Goal: Task Accomplishment & Management: Use online tool/utility

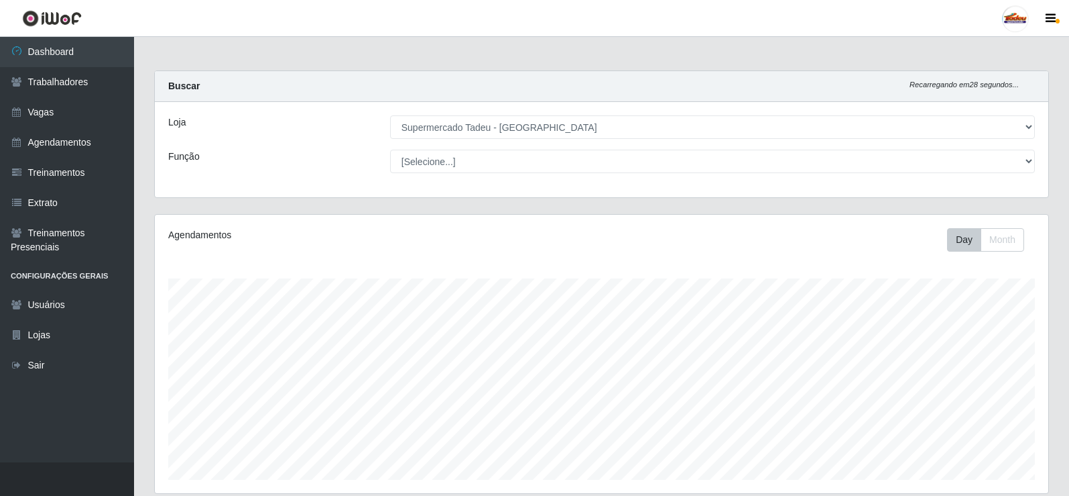
select select "195"
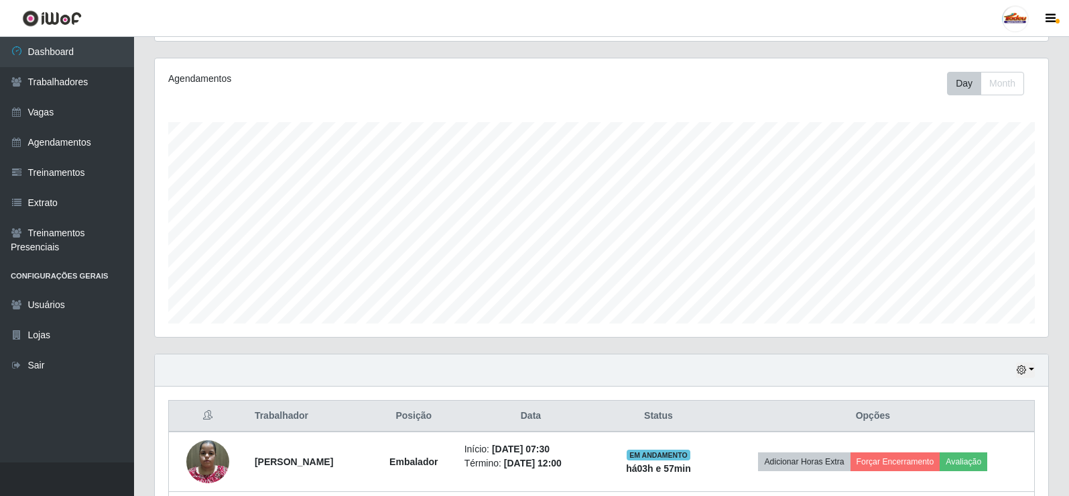
scroll to position [278, 894]
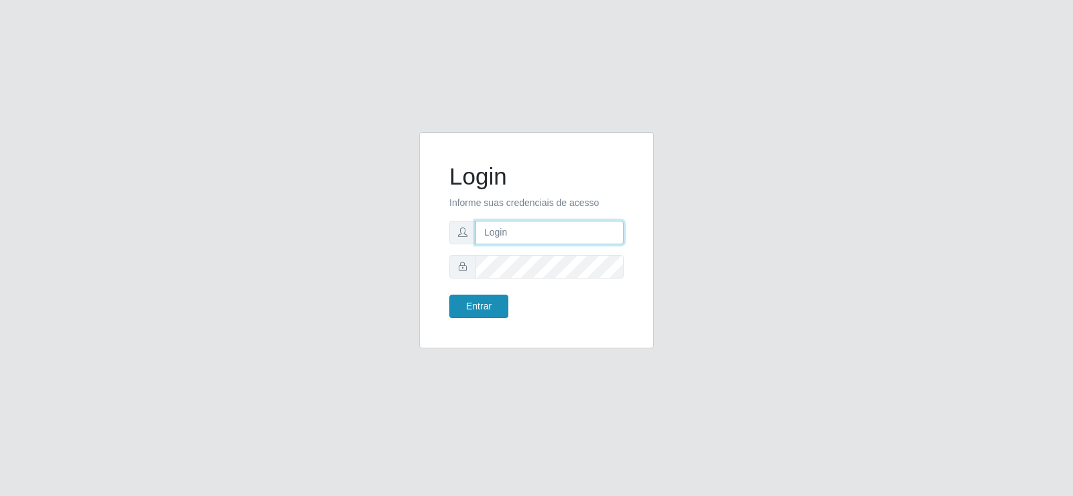
type input "matheusctdr00@gmail.com"
click at [477, 304] on button "Entrar" at bounding box center [478, 305] width 59 height 23
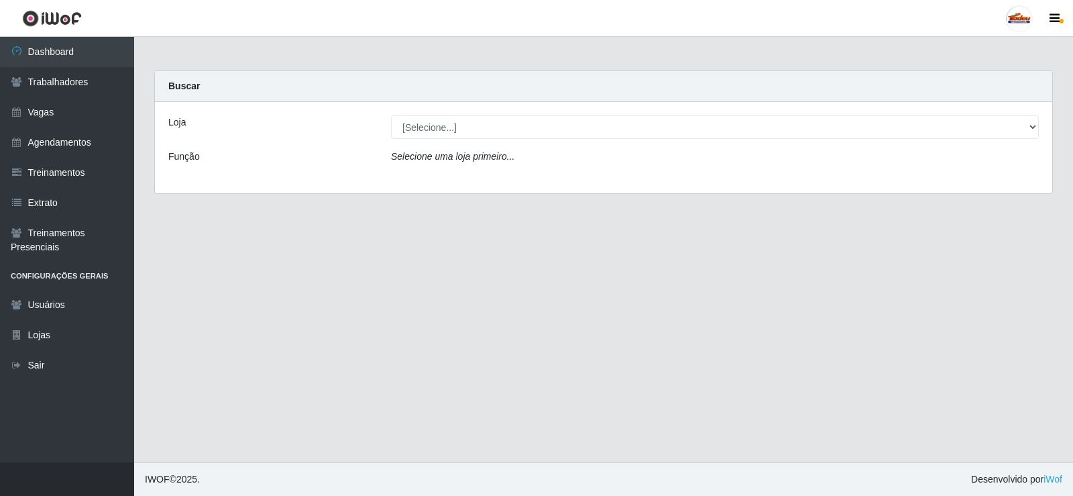
click at [465, 139] on div "Loja [Selecione...] Supermercado Tadeu - Lagoa Seca Função Selecione uma loja p…" at bounding box center [603, 147] width 897 height 91
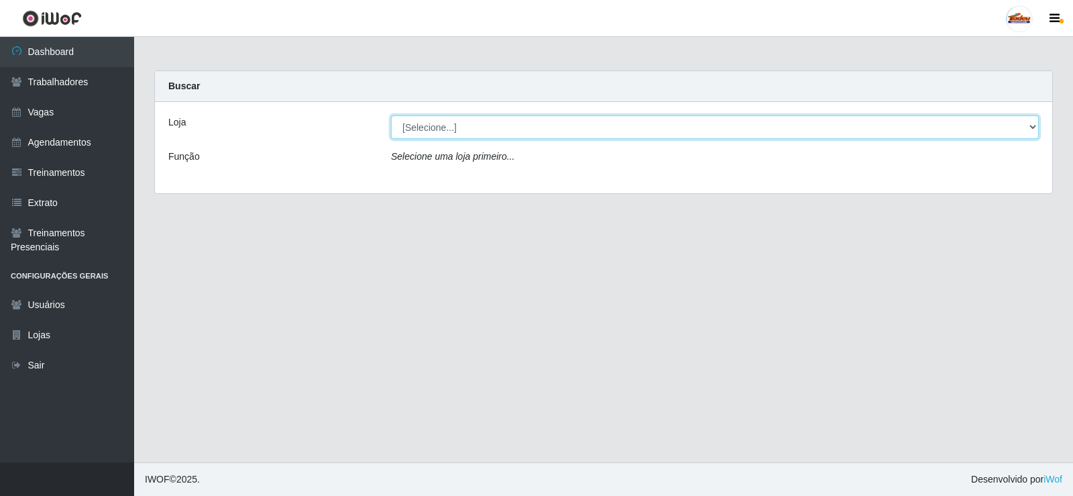
click at [467, 133] on select "[Selecione...] Supermercado Tadeu - Lagoa Seca" at bounding box center [715, 126] width 648 height 23
select select "195"
click at [391, 115] on select "[Selecione...] Supermercado Tadeu - Lagoa Seca" at bounding box center [715, 126] width 648 height 23
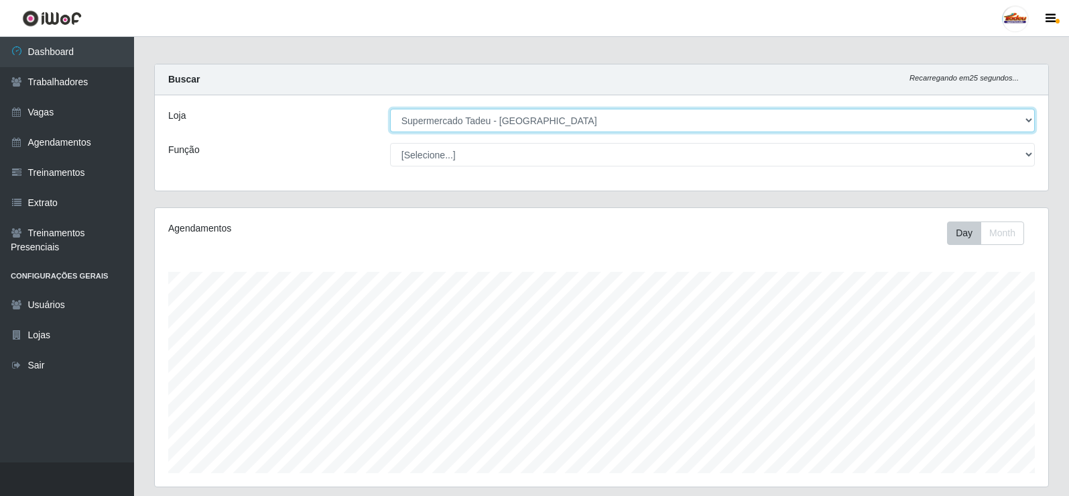
scroll to position [395, 0]
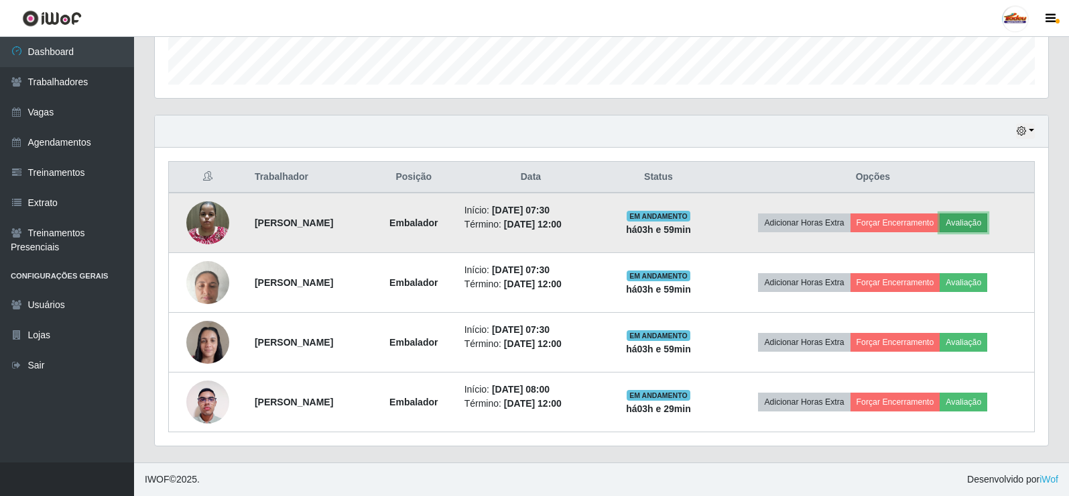
click at [988, 219] on button "Avaliação" at bounding box center [964, 222] width 48 height 19
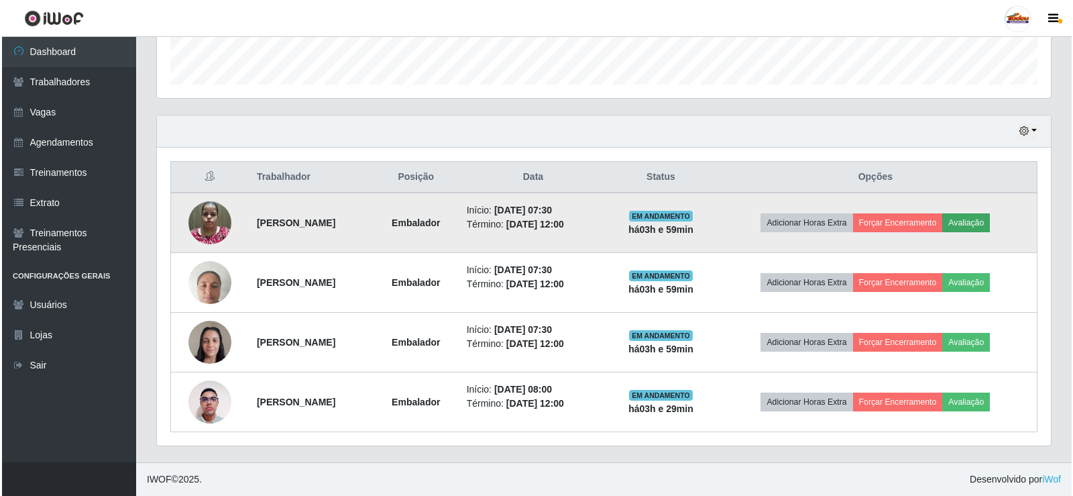
scroll to position [278, 887]
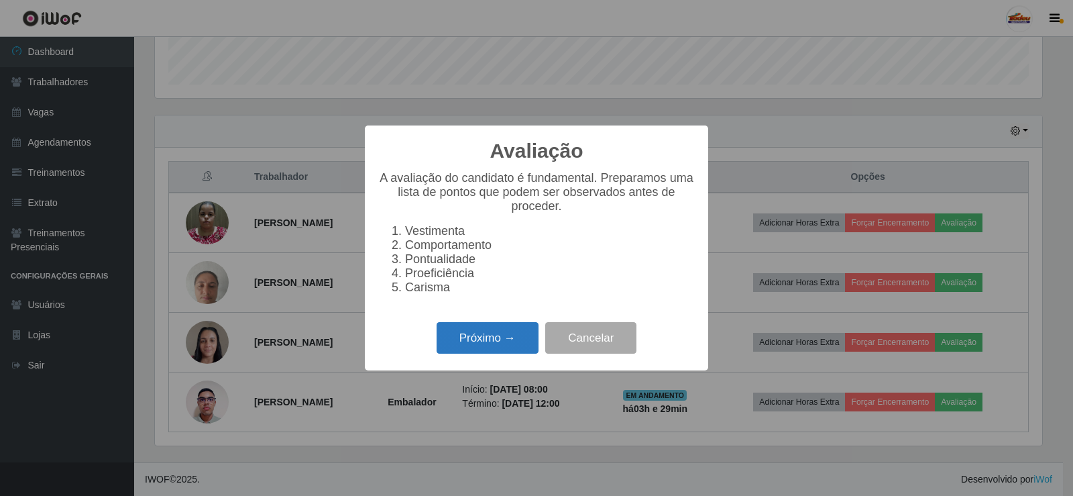
click at [513, 339] on button "Próximo →" at bounding box center [487, 338] width 102 height 32
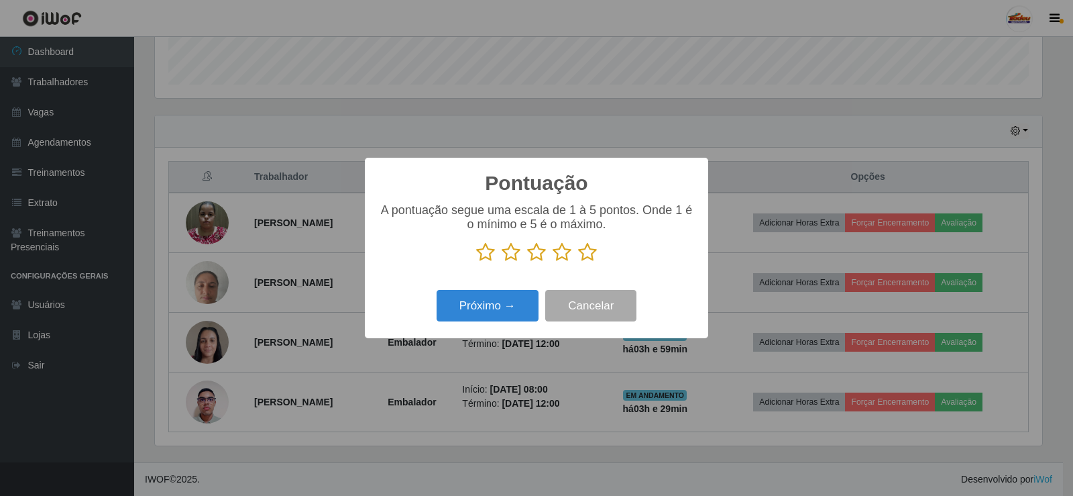
click at [587, 249] on icon at bounding box center [587, 252] width 19 height 20
click at [578, 262] on input "radio" at bounding box center [578, 262] width 0 height 0
click at [484, 316] on button "Próximo →" at bounding box center [487, 306] width 102 height 32
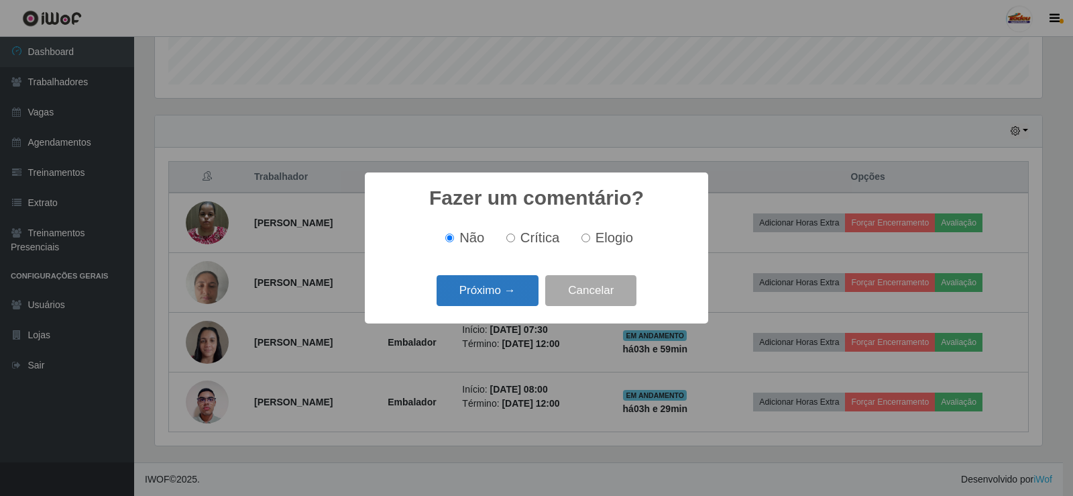
click at [511, 290] on button "Próximo →" at bounding box center [487, 291] width 102 height 32
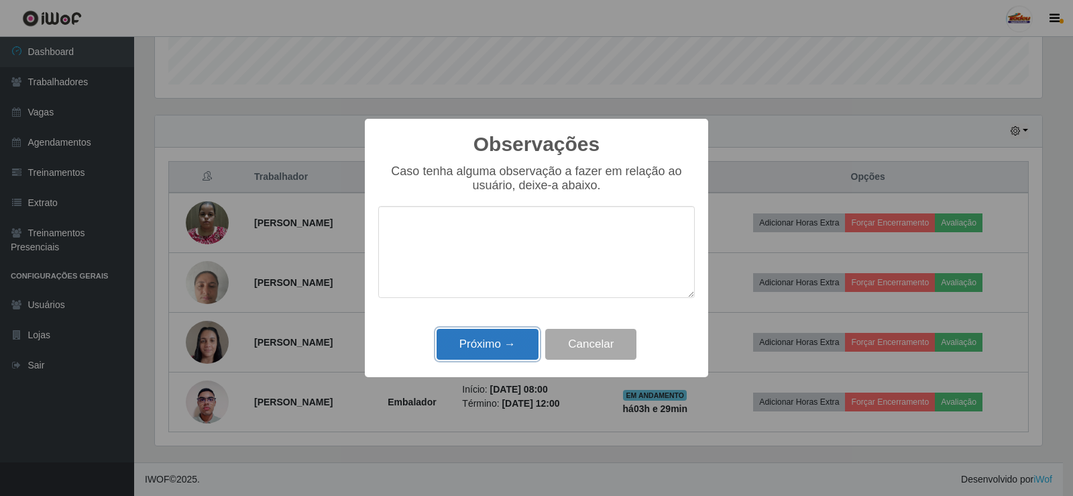
click at [517, 335] on button "Próximo →" at bounding box center [487, 345] width 102 height 32
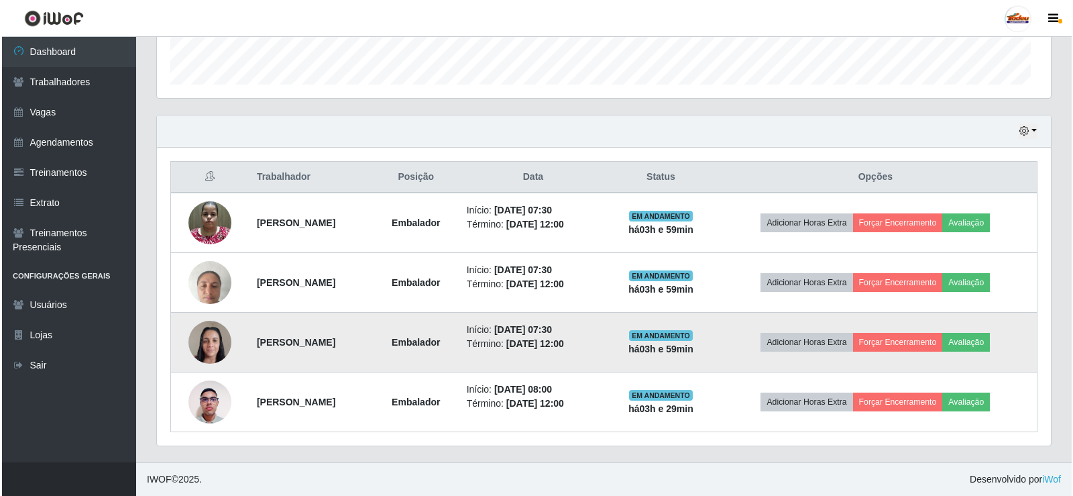
scroll to position [278, 894]
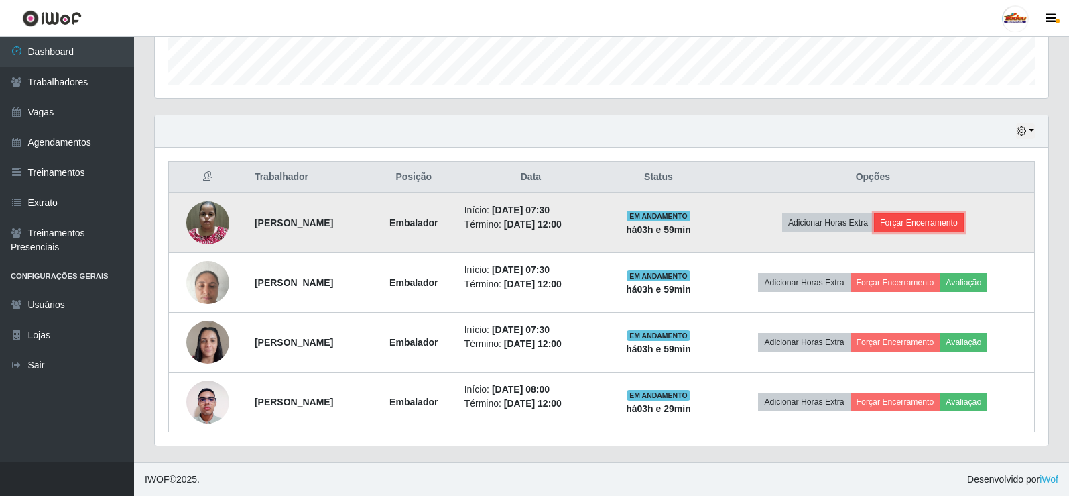
click at [941, 223] on button "Forçar Encerramento" at bounding box center [919, 222] width 90 height 19
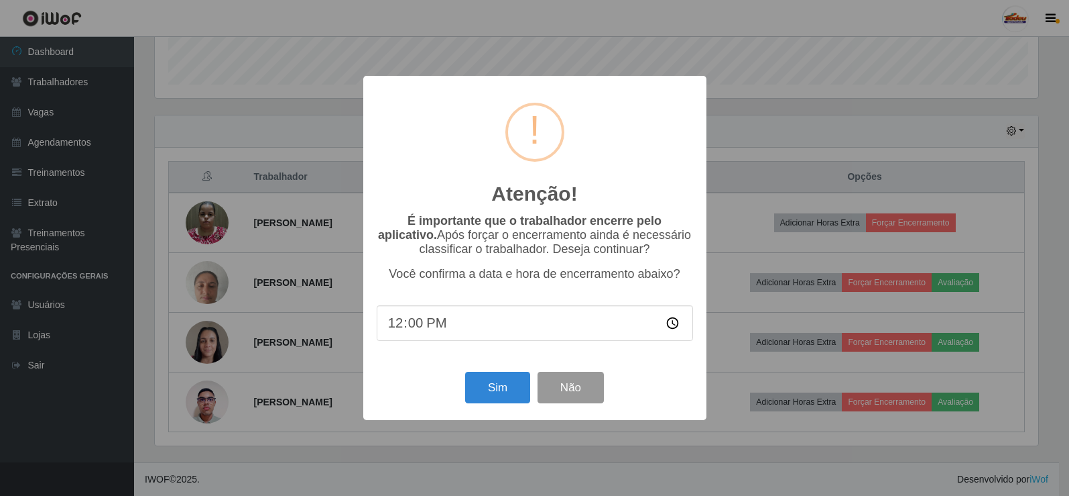
scroll to position [278, 887]
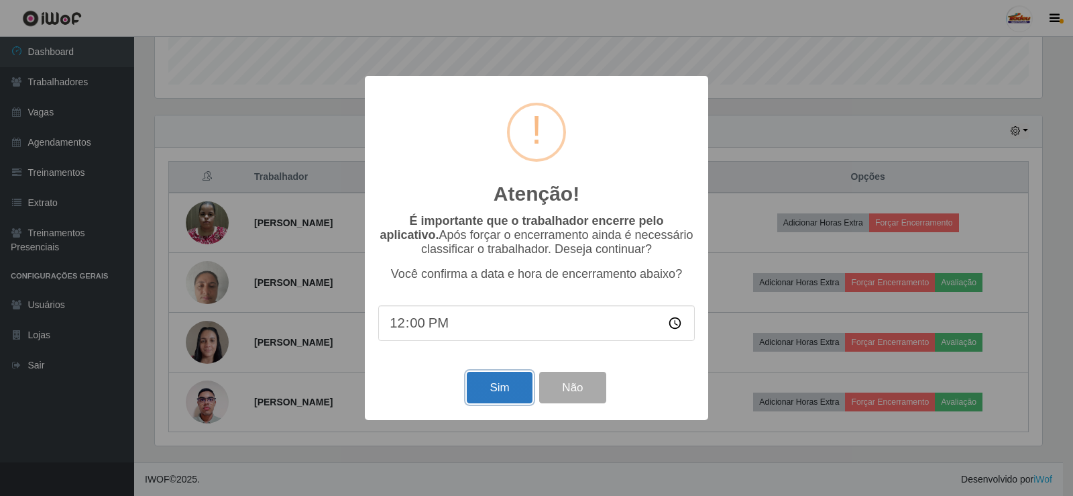
click at [502, 384] on button "Sim" at bounding box center [499, 387] width 65 height 32
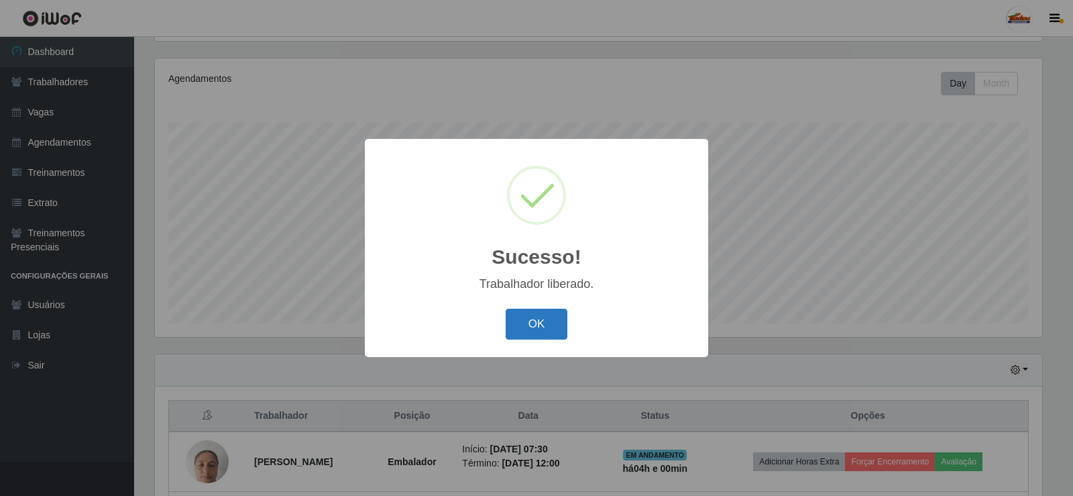
click at [535, 323] on button "OK" at bounding box center [537, 324] width 62 height 32
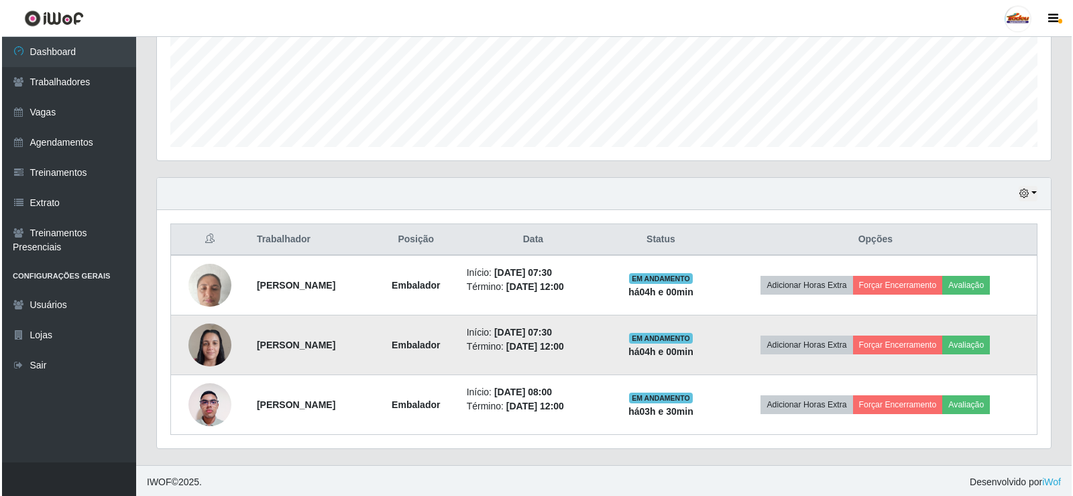
scroll to position [335, 0]
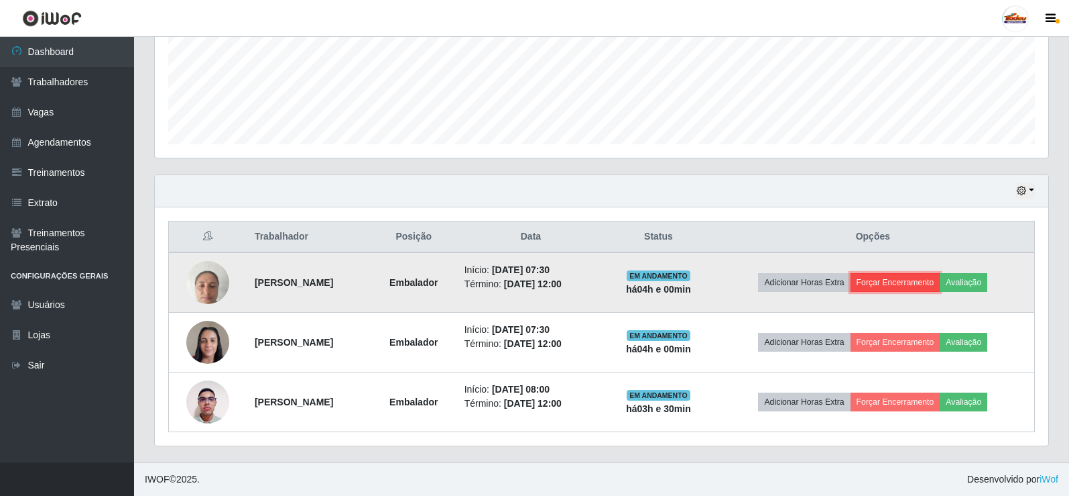
click at [907, 283] on button "Forçar Encerramento" at bounding box center [896, 282] width 90 height 19
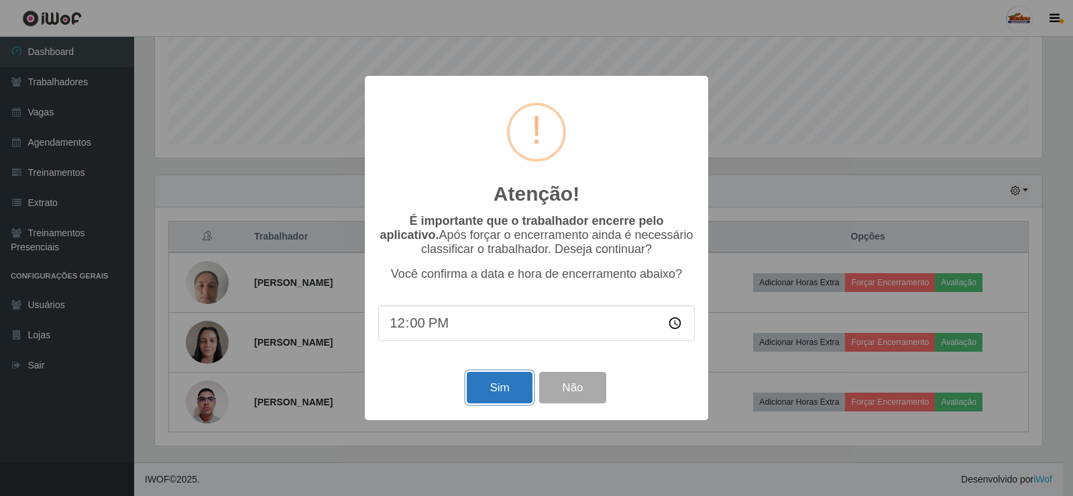
click at [487, 392] on button "Sim" at bounding box center [499, 387] width 65 height 32
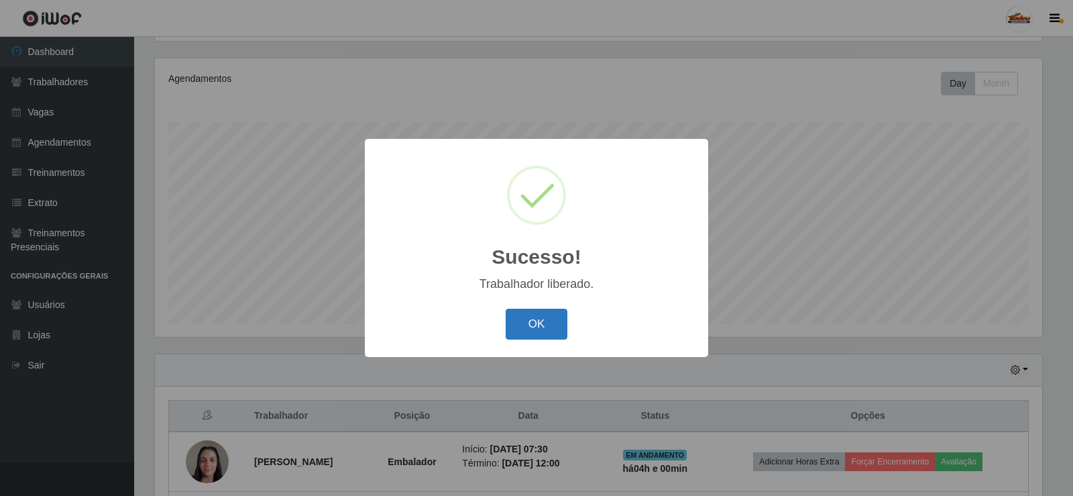
click at [544, 333] on button "OK" at bounding box center [537, 324] width 62 height 32
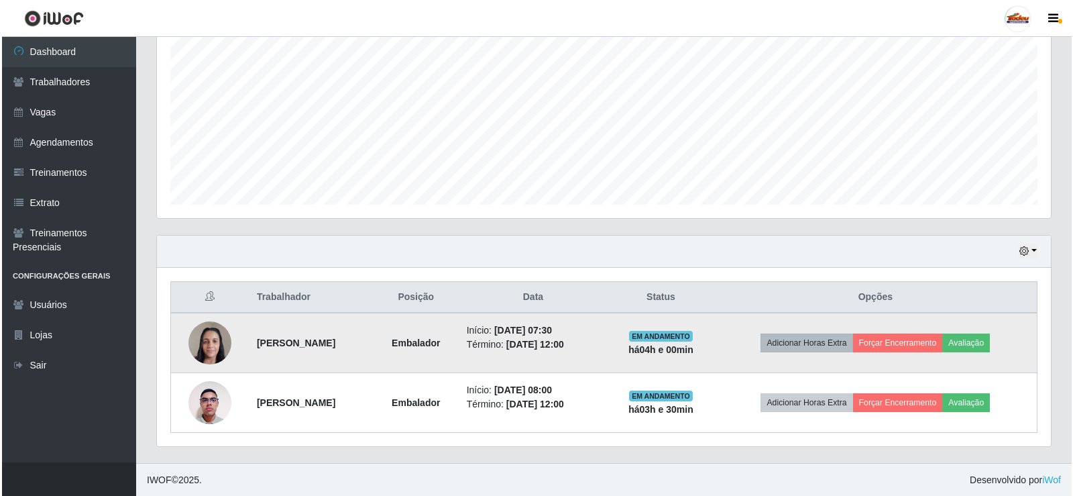
scroll to position [276, 0]
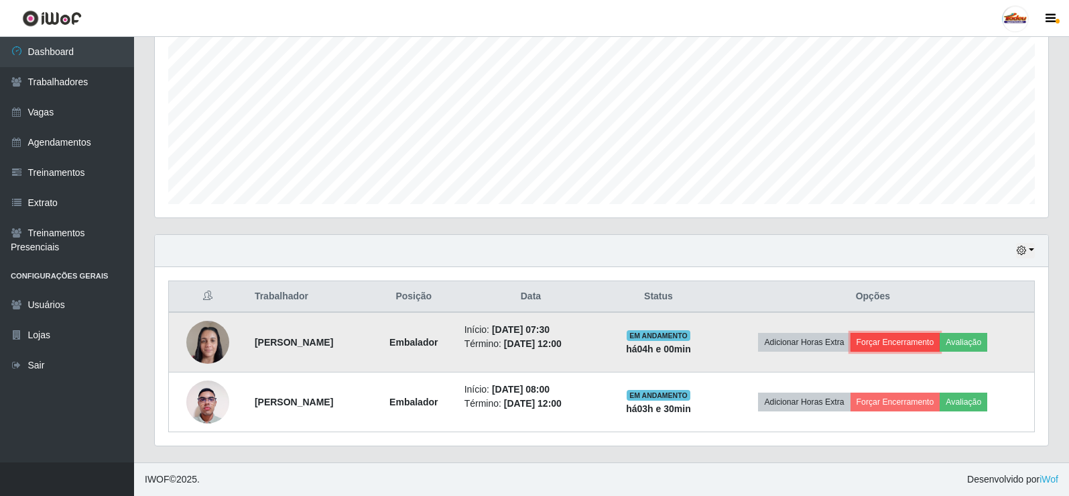
click at [905, 339] on button "Forçar Encerramento" at bounding box center [896, 342] width 90 height 19
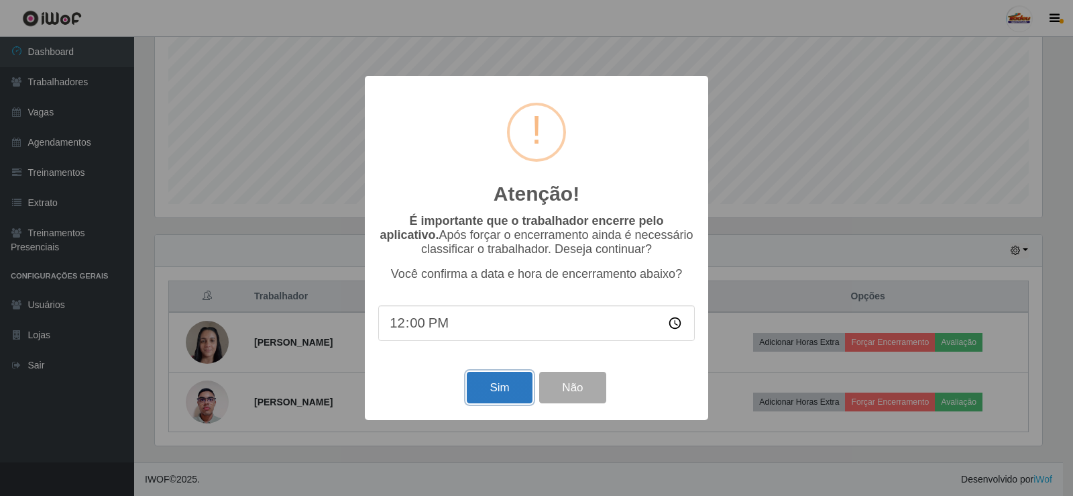
click at [489, 384] on button "Sim" at bounding box center [499, 387] width 65 height 32
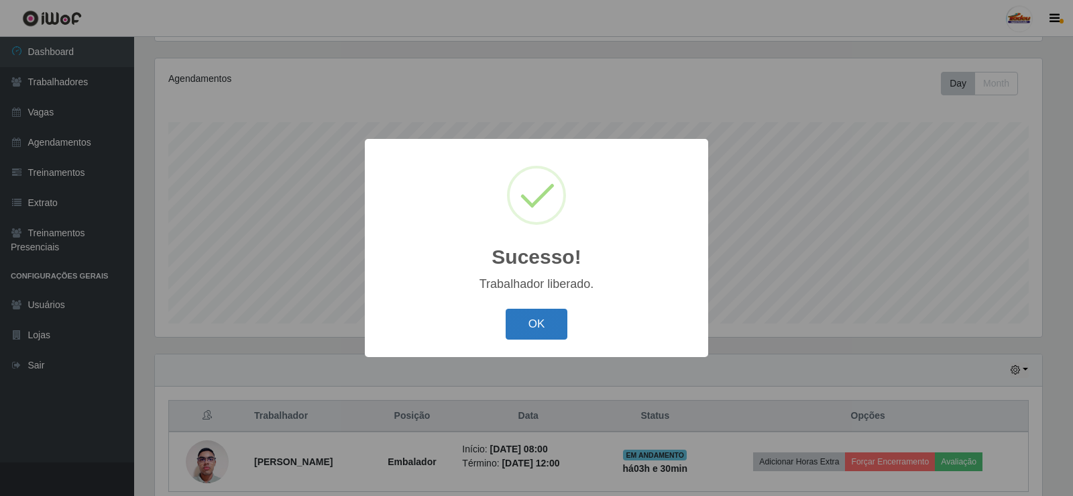
click at [532, 326] on button "OK" at bounding box center [537, 324] width 62 height 32
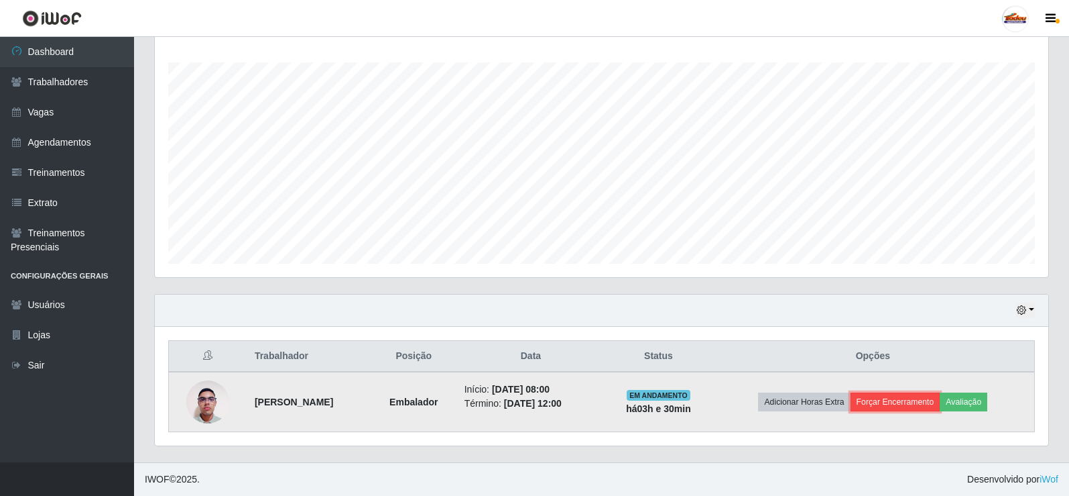
click at [890, 392] on button "Forçar Encerramento" at bounding box center [896, 401] width 90 height 19
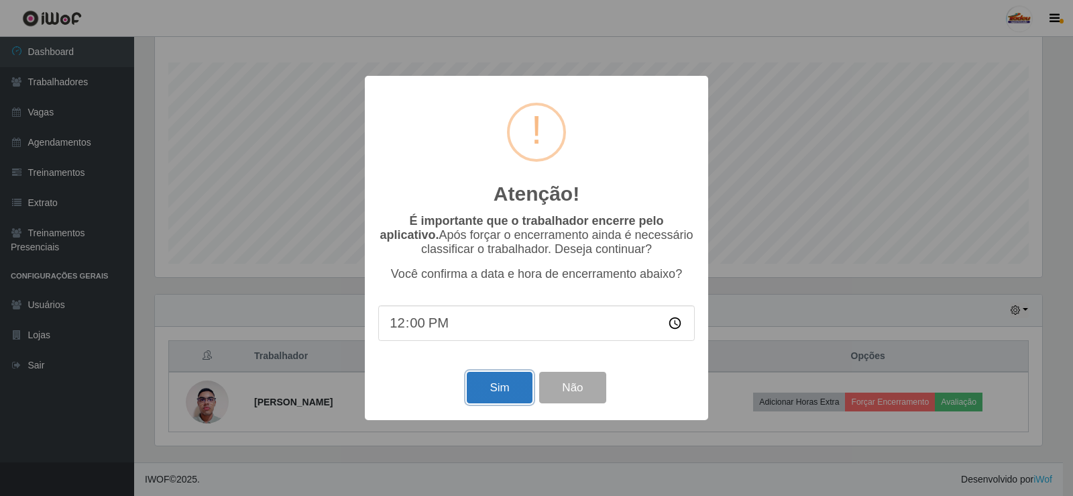
click at [500, 382] on button "Sim" at bounding box center [499, 387] width 65 height 32
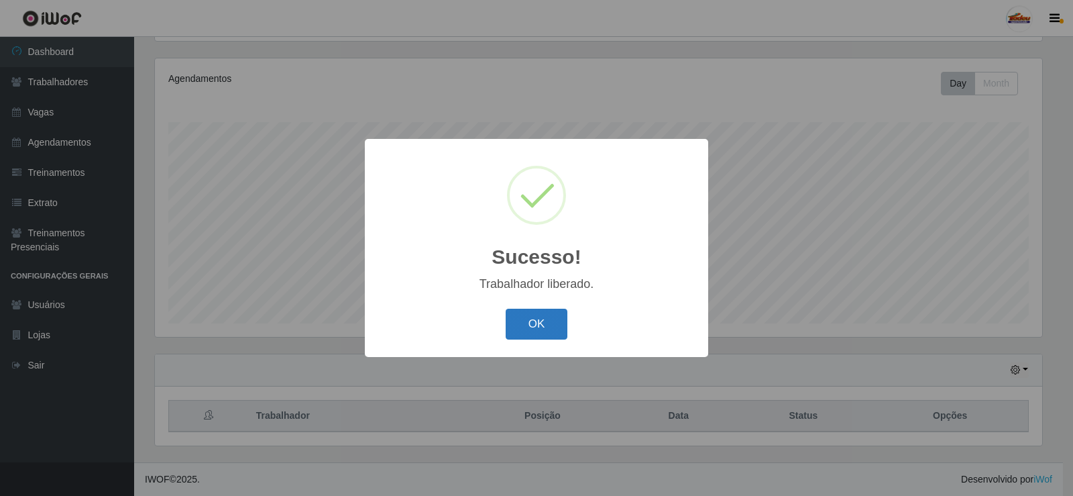
click at [542, 318] on button "OK" at bounding box center [537, 324] width 62 height 32
